Goal: Transaction & Acquisition: Purchase product/service

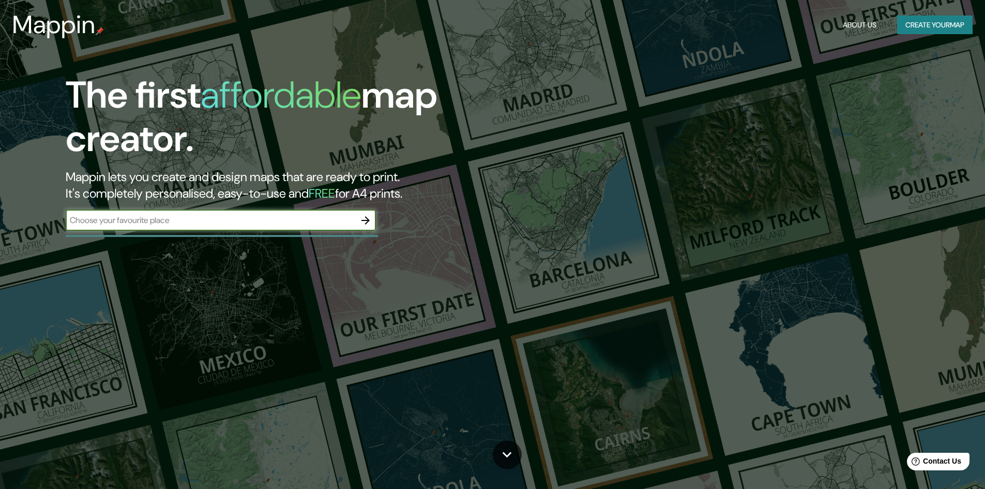
click at [236, 222] on input "text" at bounding box center [211, 220] width 290 height 12
click at [367, 222] on icon "button" at bounding box center [366, 220] width 8 height 8
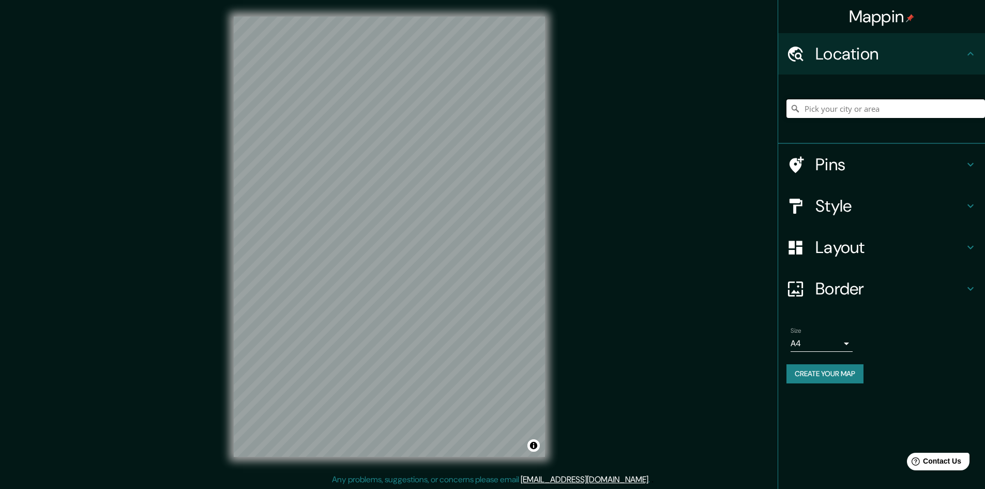
click at [864, 110] on input "Pick your city or area" at bounding box center [886, 108] width 199 height 19
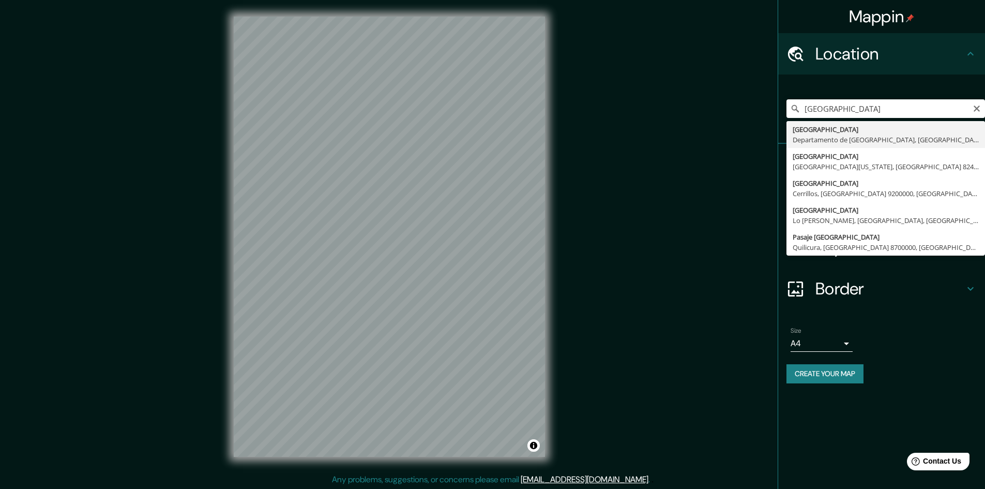
type input "[GEOGRAPHIC_DATA], [GEOGRAPHIC_DATA], [GEOGRAPHIC_DATA]"
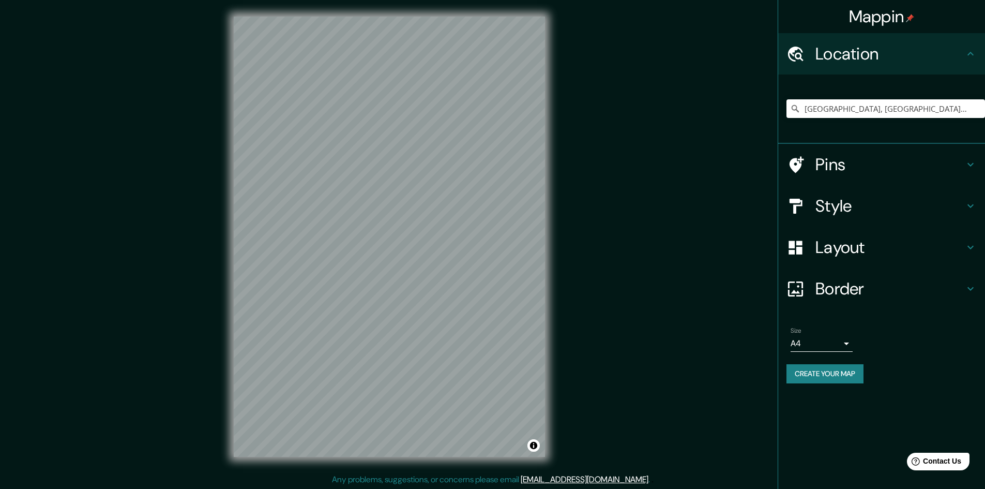
click at [960, 212] on h4 "Style" at bounding box center [890, 205] width 149 height 21
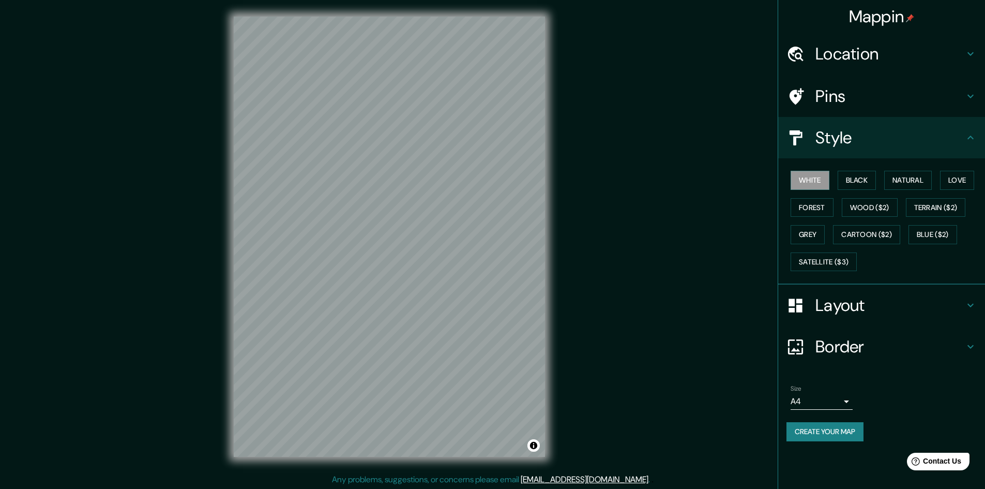
click at [956, 309] on h4 "Layout" at bounding box center [890, 305] width 149 height 21
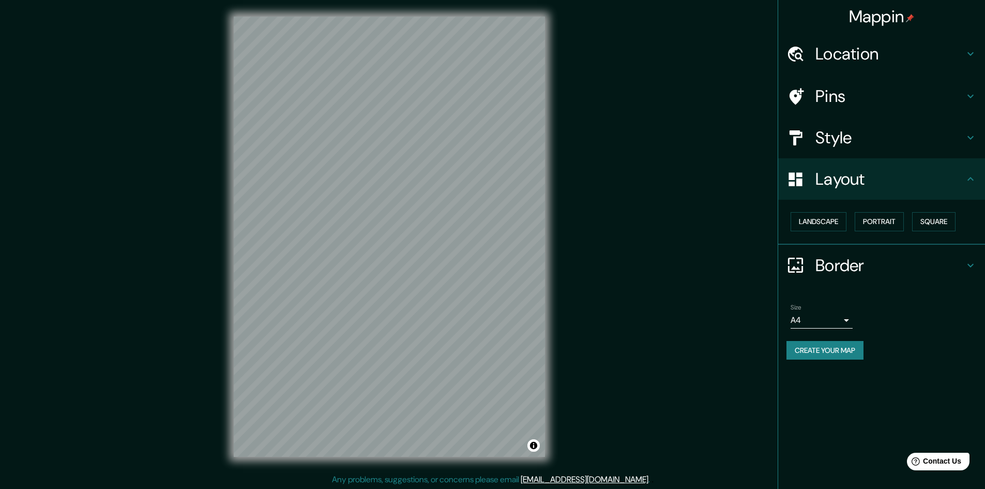
scroll to position [1, 0]
click at [873, 220] on button "Portrait" at bounding box center [879, 221] width 49 height 19
click at [840, 223] on button "Landscape" at bounding box center [819, 221] width 56 height 19
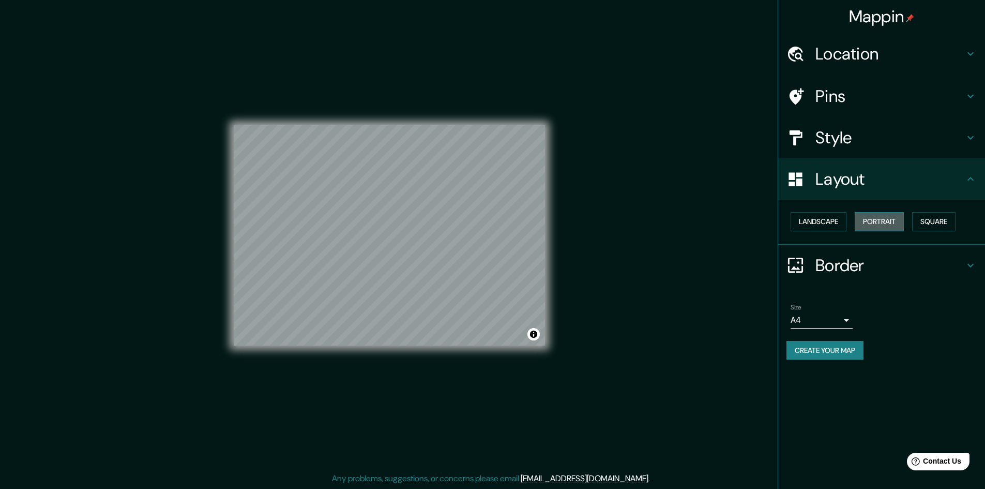
click at [880, 220] on button "Portrait" at bounding box center [879, 221] width 49 height 19
